Goal: Task Accomplishment & Management: Use online tool/utility

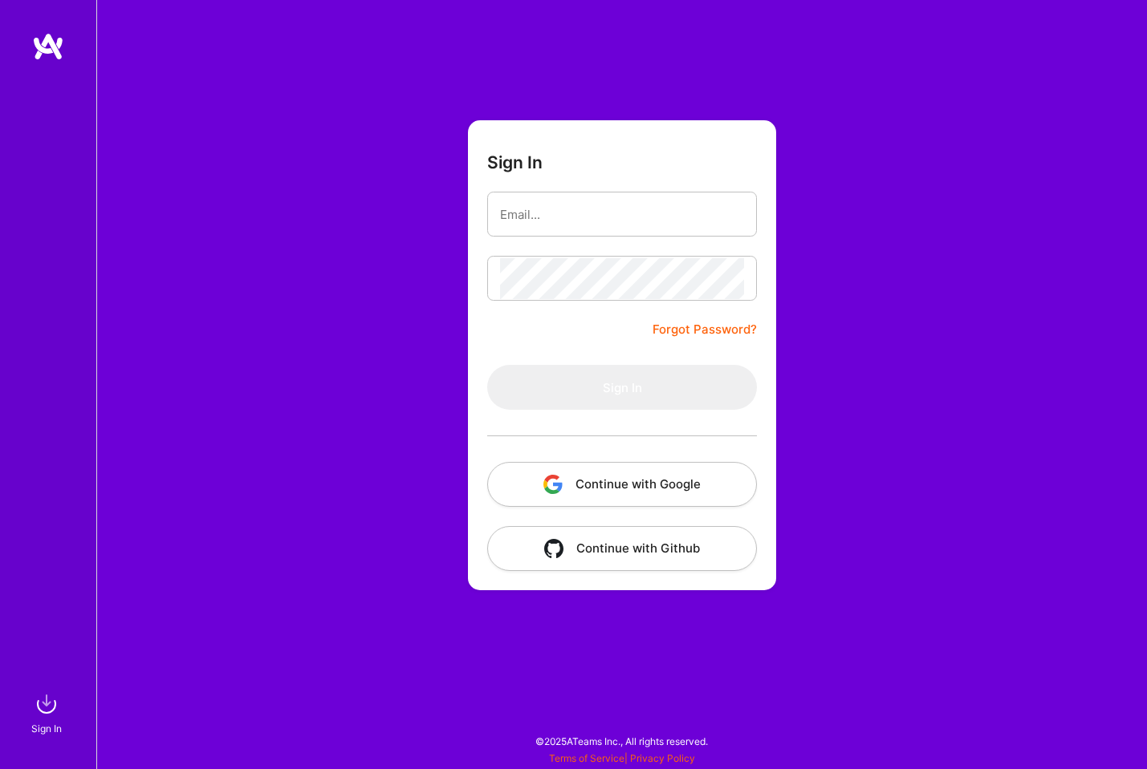
type input "[EMAIL_ADDRESS][DOMAIN_NAME]"
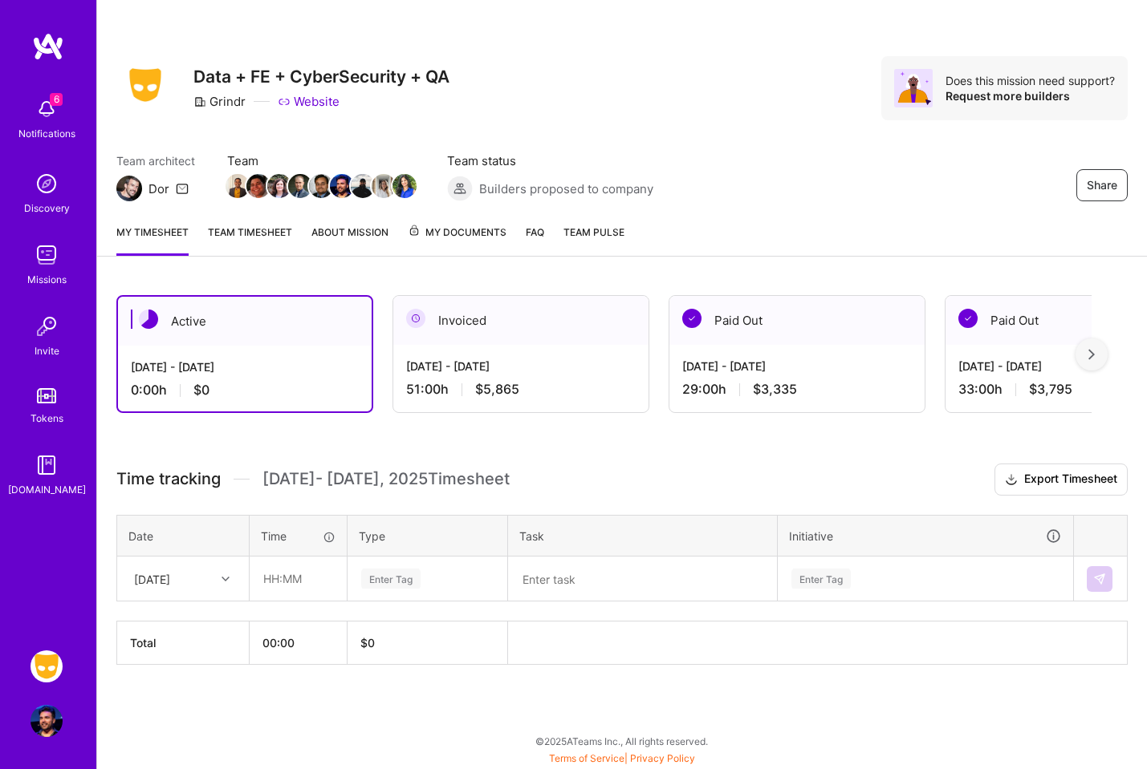
click at [225, 577] on icon at bounding box center [225, 579] width 8 height 8
click at [202, 631] on div "[DATE]" at bounding box center [183, 625] width 130 height 30
click at [290, 579] on input "text" at bounding box center [297, 579] width 95 height 43
type input "03:00"
click at [436, 578] on div "Enter Tag" at bounding box center [427, 579] width 136 height 20
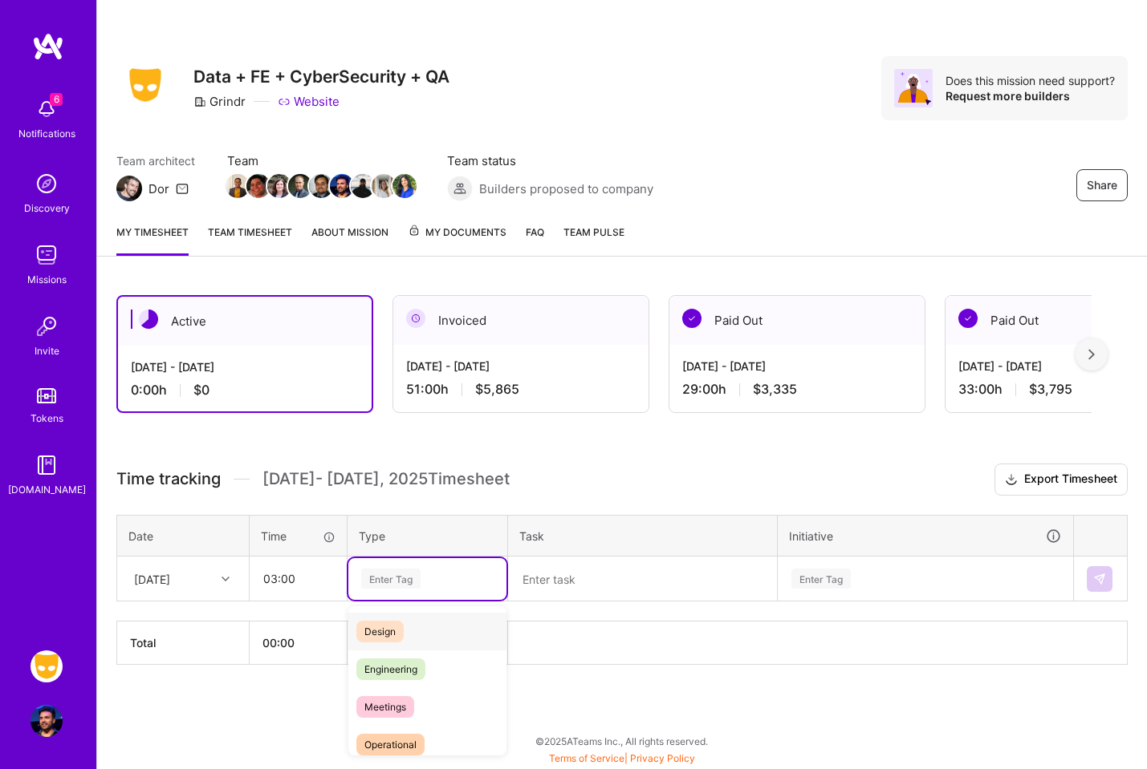
click at [433, 618] on div "Design" at bounding box center [427, 632] width 158 height 38
